Goal: Contribute content: Contribute content

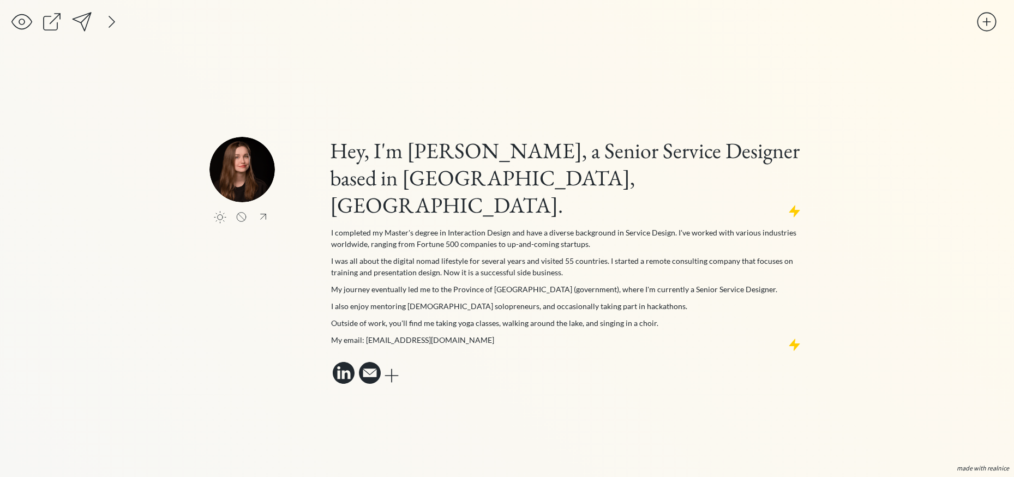
click at [272, 184] on input "file" at bounding box center [284, 169] width 65 height 65
type input "C:\fakepath\Nata profile.png"
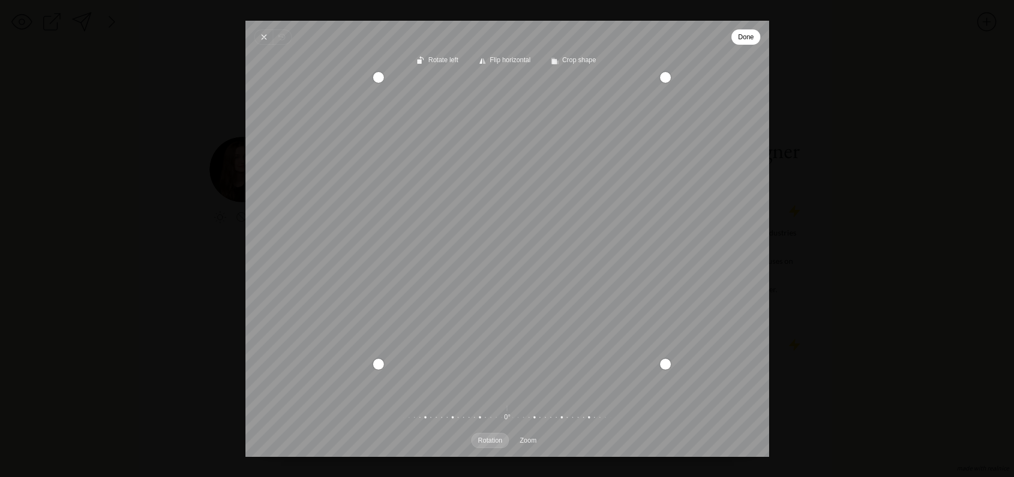
drag, startPoint x: 349, startPoint y: 395, endPoint x: 384, endPoint y: 370, distance: 43.0
click at [383, 370] on div "Pintura" at bounding box center [377, 364] width 11 height 11
drag, startPoint x: 542, startPoint y: 293, endPoint x: 550, endPoint y: 286, distance: 10.1
click at [550, 286] on div "Recenter" at bounding box center [507, 235] width 506 height 316
click at [745, 43] on span "Done" at bounding box center [746, 37] width 16 height 13
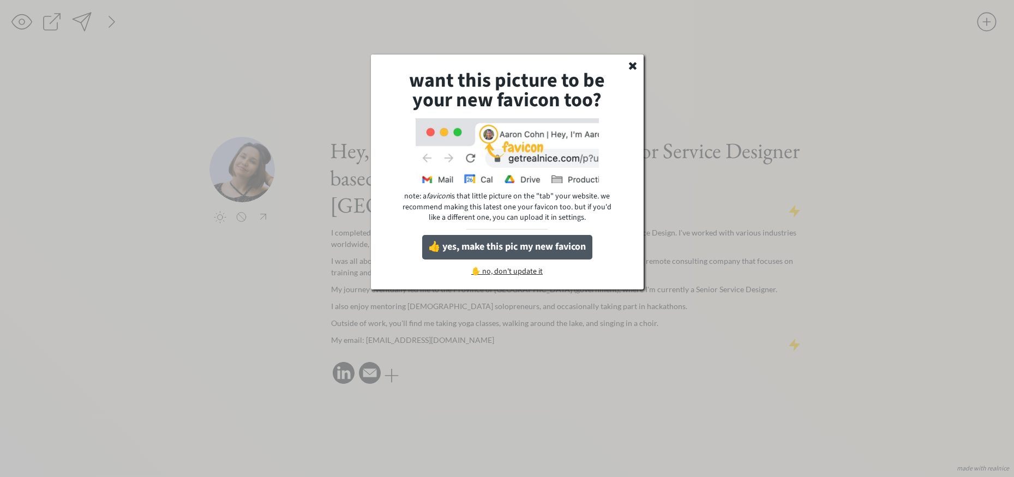
click at [564, 243] on button "👍 yes, make this pic my new favicon" at bounding box center [507, 247] width 170 height 25
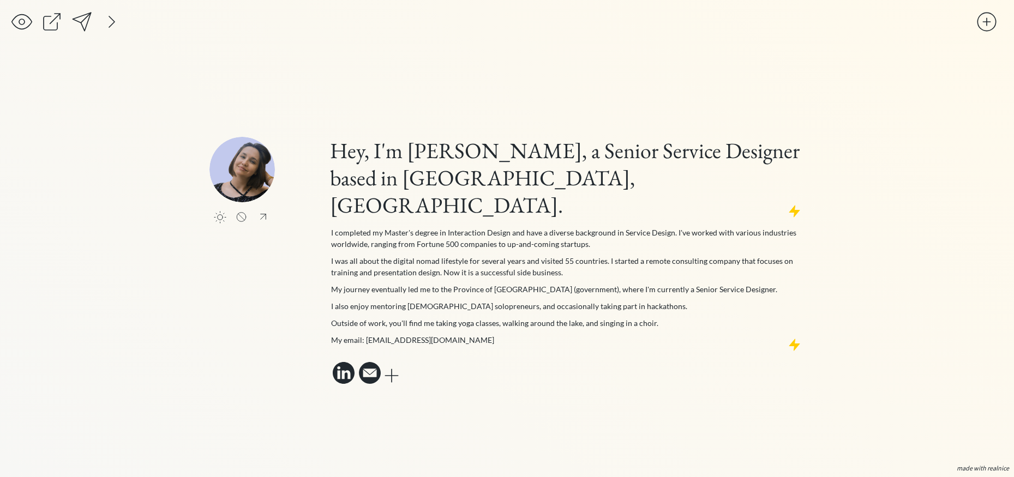
click at [804, 136] on div "saving... click to upload a picture Hey, I'm [PERSON_NAME], a Senior Service De…" at bounding box center [507, 238] width 1014 height 477
click at [279, 332] on div "click to upload a picture Hey, I'm [PERSON_NAME], a Senior Service Designer bas…" at bounding box center [506, 262] width 595 height 250
click at [266, 223] on div at bounding box center [263, 216] width 14 height 13
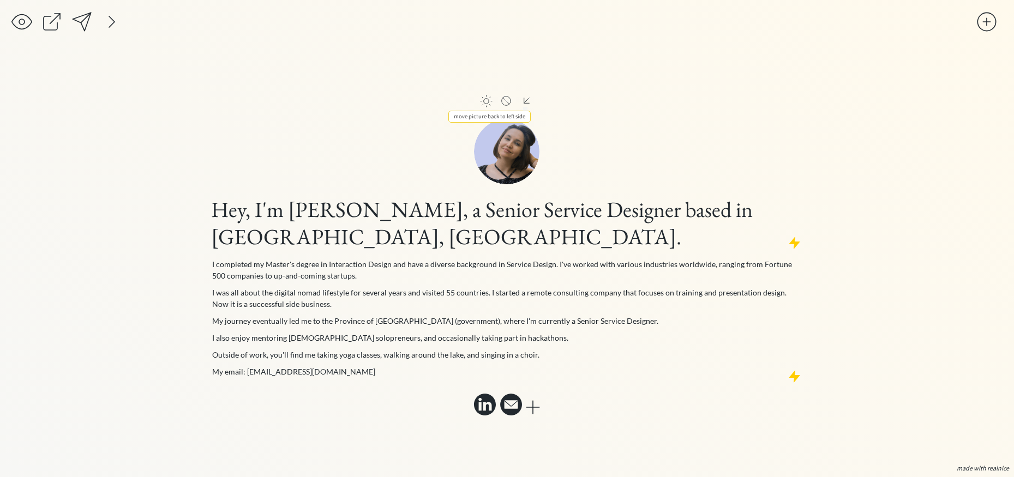
click at [526, 100] on div at bounding box center [527, 100] width 14 height 13
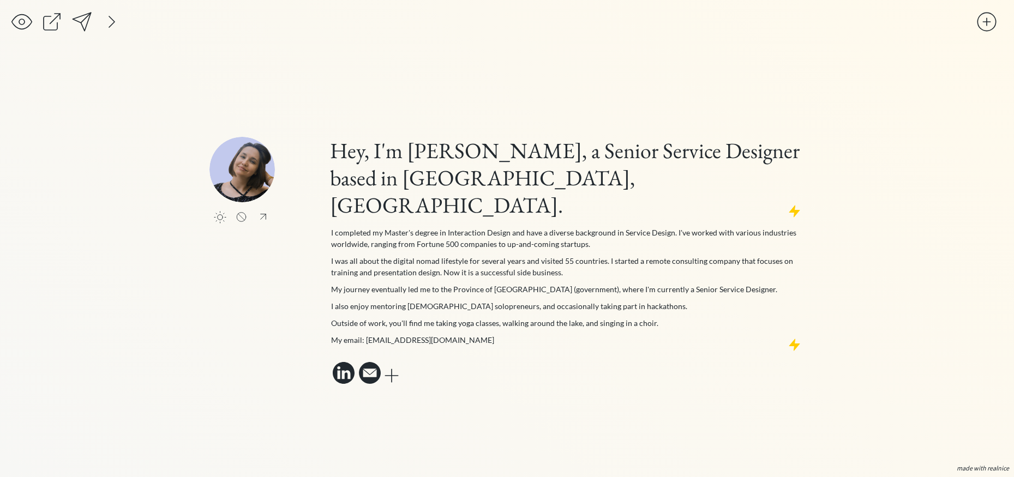
click at [865, 276] on div "saving... click to upload a picture click to upload a picture Hey, I'm [PERSON_…" at bounding box center [507, 238] width 1014 height 477
click at [841, 244] on div "saving... click to upload a picture click to upload a picture Hey, I'm [PERSON_…" at bounding box center [507, 238] width 1014 height 477
click at [455, 284] on p "My journey eventually led me to the Province of [GEOGRAPHIC_DATA] (government),…" at bounding box center [566, 289] width 471 height 11
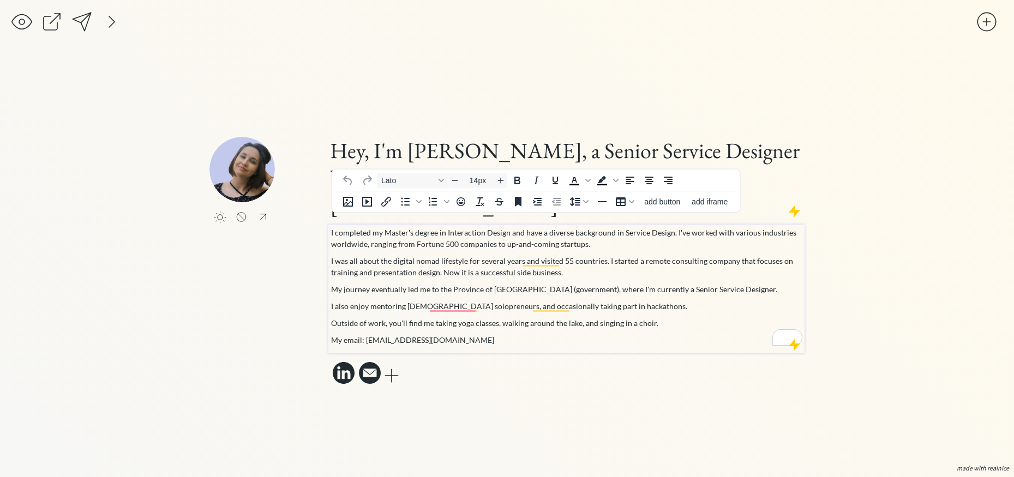
drag, startPoint x: 438, startPoint y: 278, endPoint x: 635, endPoint y: 270, distance: 197.5
click at [624, 284] on p "My journey eventually led me to the Province of [GEOGRAPHIC_DATA] (government),…" at bounding box center [566, 289] width 471 height 11
drag, startPoint x: 623, startPoint y: 274, endPoint x: 438, endPoint y: 278, distance: 184.3
click at [438, 284] on p "My journey eventually led me to the Province of [GEOGRAPHIC_DATA] (government),…" at bounding box center [566, 289] width 471 height 11
click at [906, 296] on div "saving... click to upload a picture click to upload a picture Hey, I'm [PERSON_…" at bounding box center [507, 238] width 1014 height 477
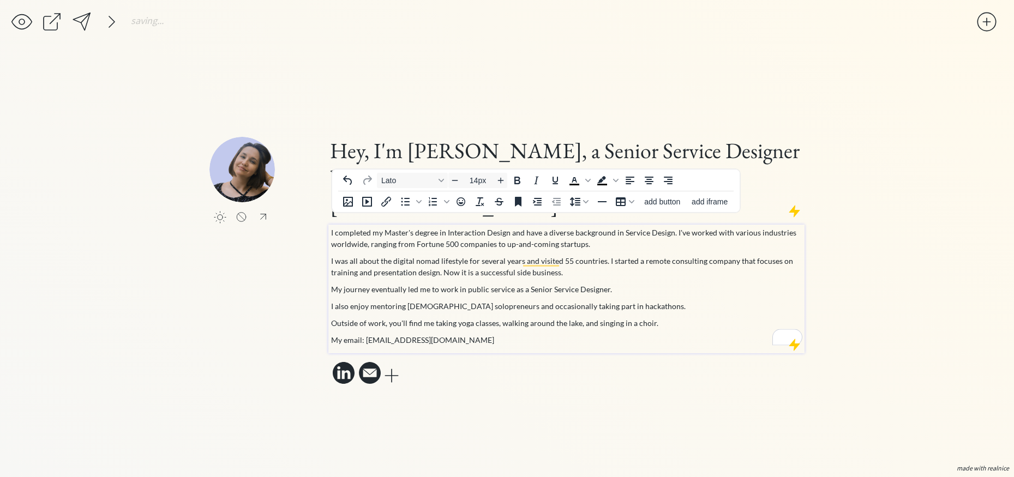
click at [877, 246] on div "saving... click to upload a picture click to upload a picture Hey, I'm [PERSON_…" at bounding box center [507, 238] width 1014 height 477
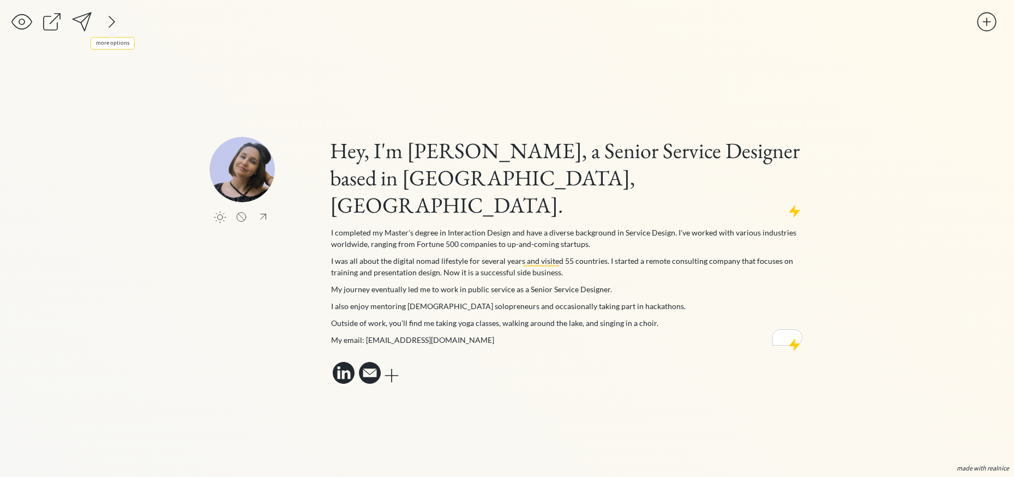
click at [111, 25] on div at bounding box center [112, 22] width 22 height 22
click at [207, 20] on div at bounding box center [202, 22] width 22 height 22
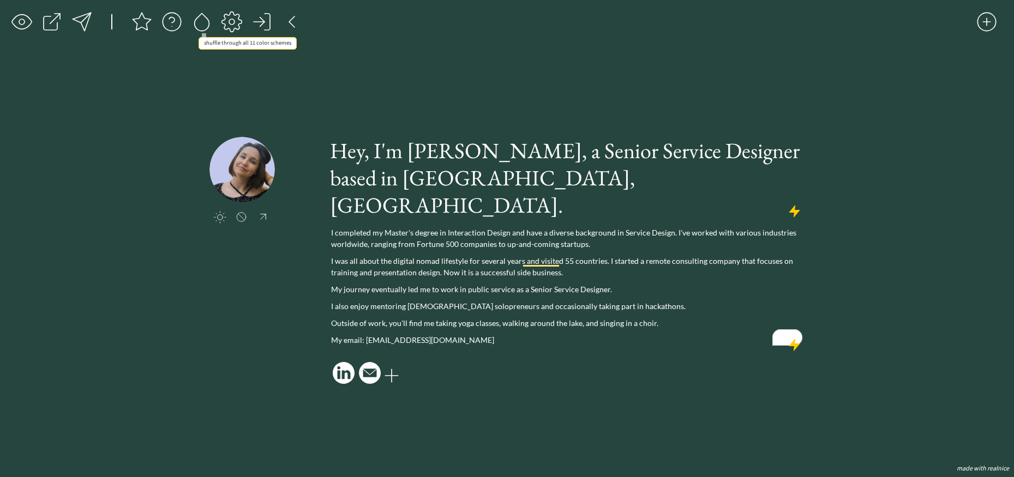
click at [207, 20] on div at bounding box center [202, 22] width 22 height 22
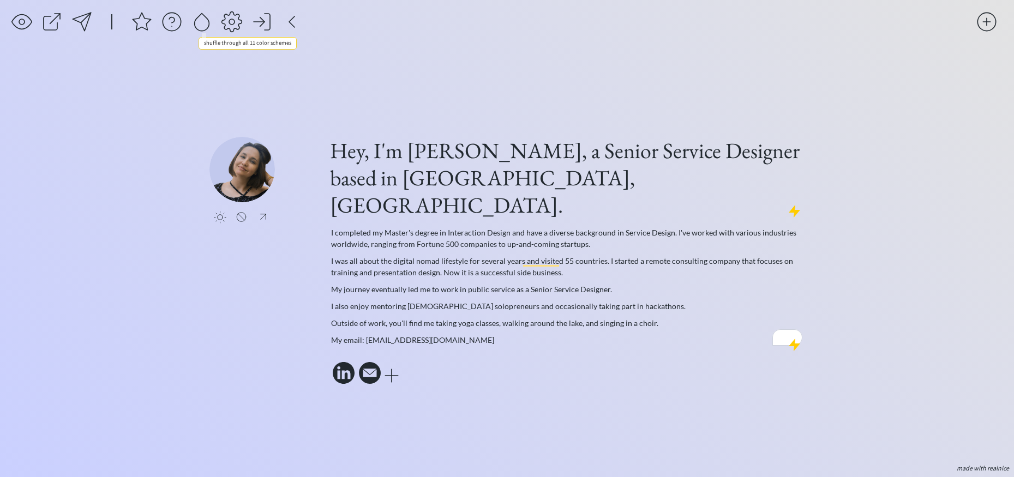
click at [207, 20] on div at bounding box center [202, 22] width 22 height 22
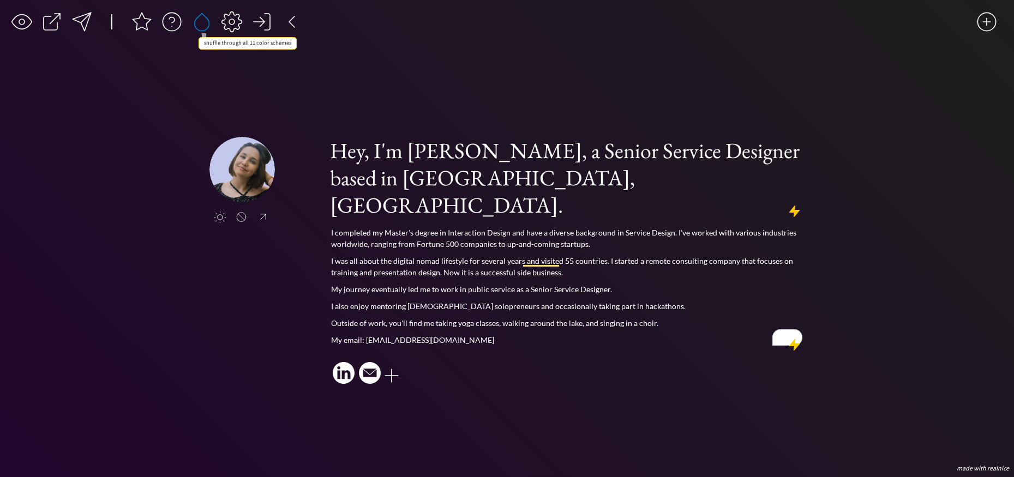
click at [207, 20] on div at bounding box center [202, 22] width 22 height 22
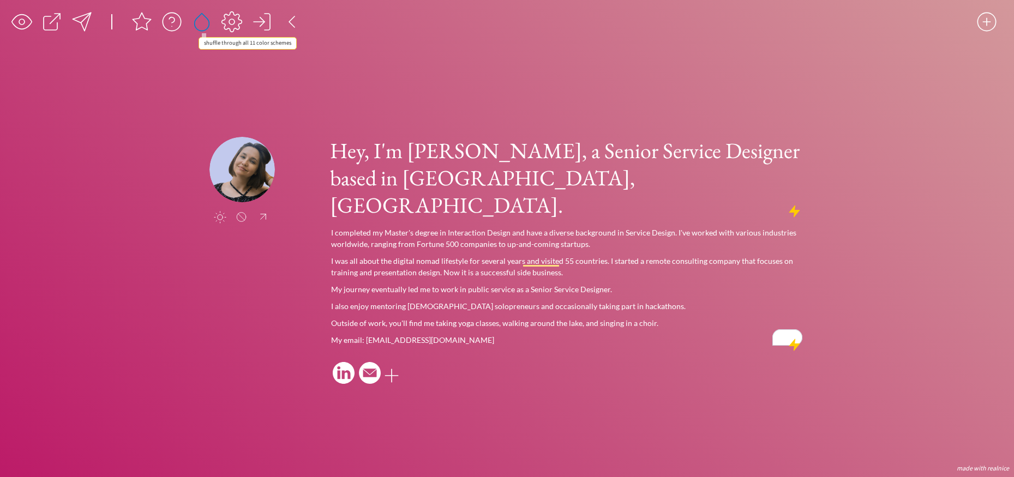
click at [207, 20] on div at bounding box center [202, 22] width 22 height 22
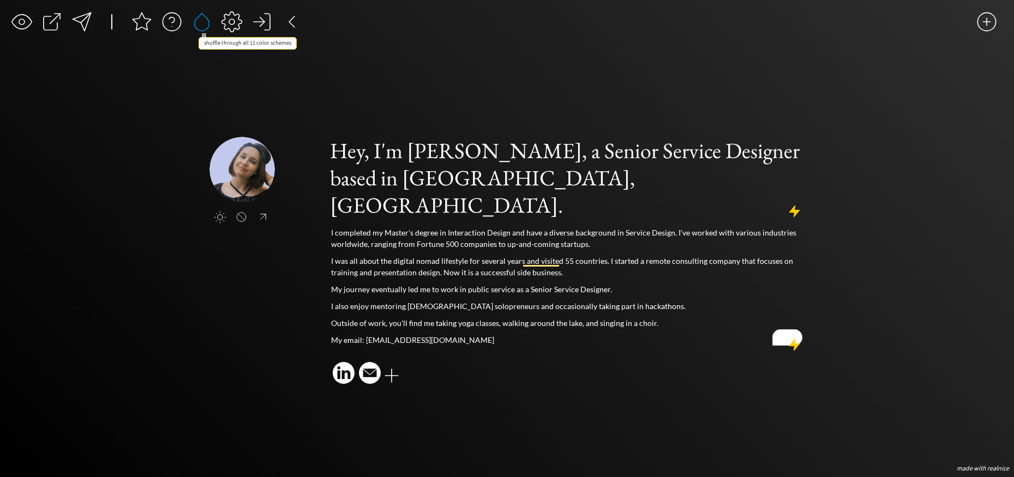
click at [207, 20] on div at bounding box center [202, 22] width 22 height 22
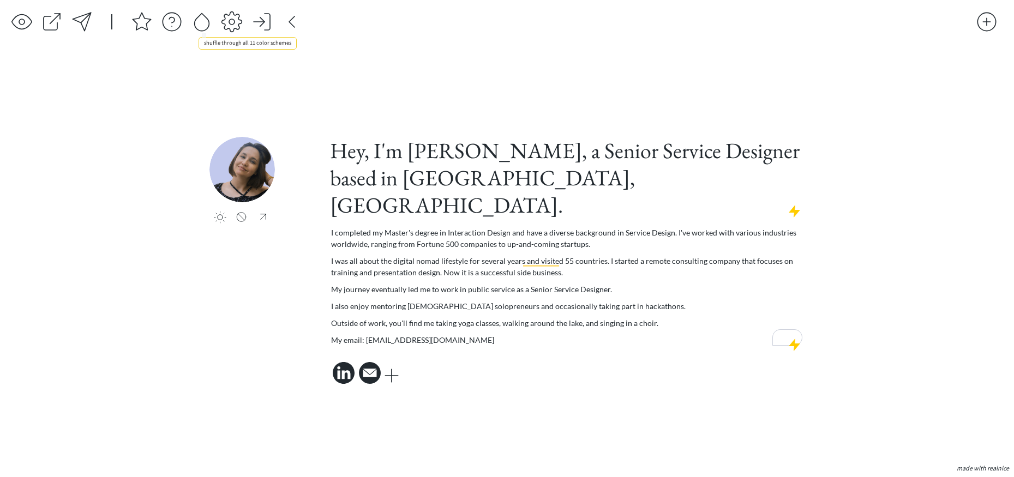
click at [207, 20] on div at bounding box center [202, 22] width 22 height 22
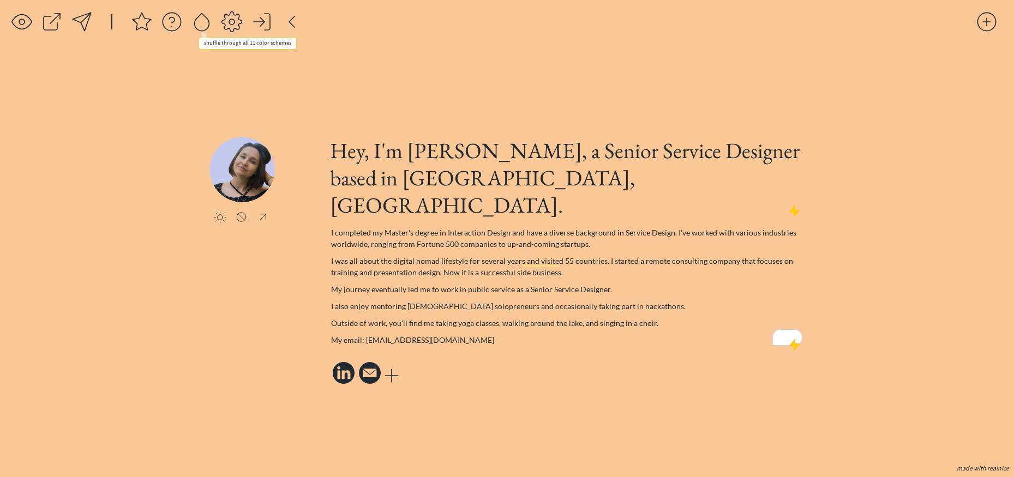
click at [207, 20] on div at bounding box center [202, 22] width 22 height 22
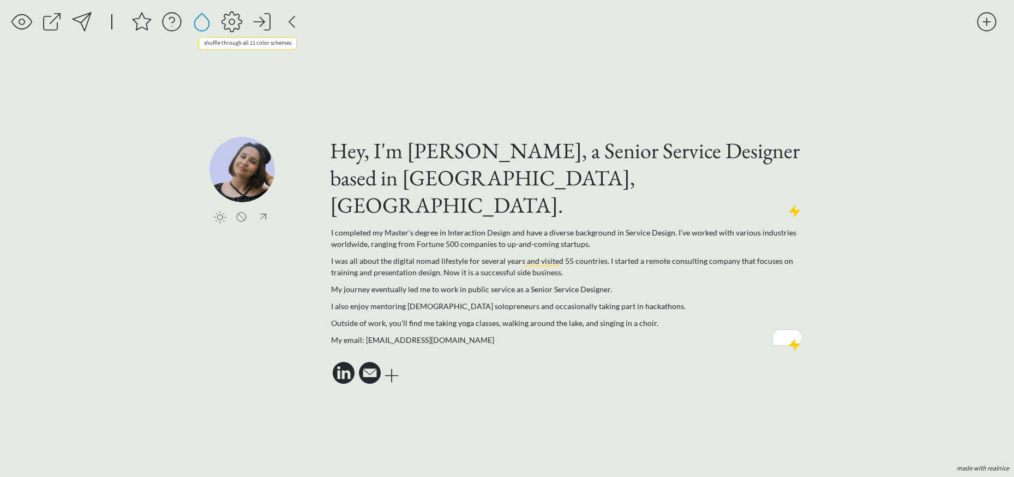
click at [207, 20] on div at bounding box center [202, 22] width 22 height 22
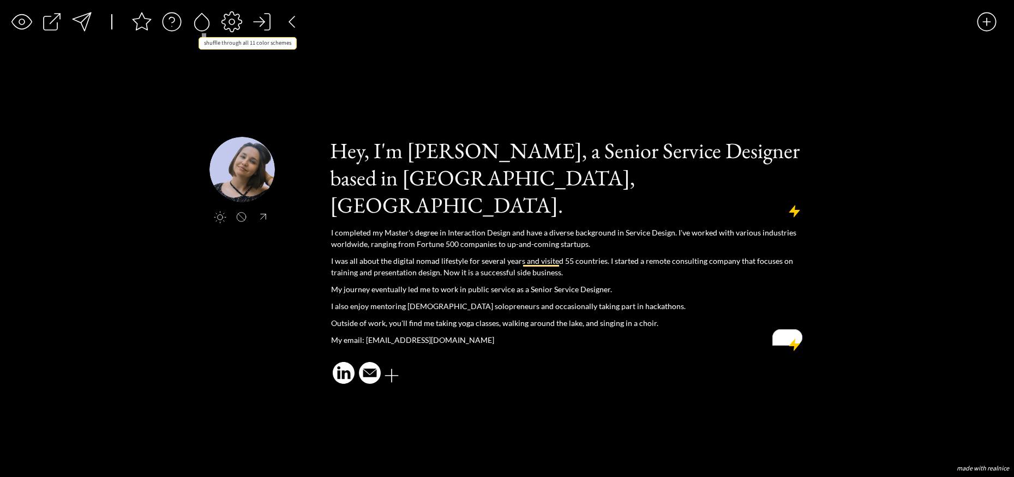
click at [207, 20] on div at bounding box center [202, 22] width 22 height 22
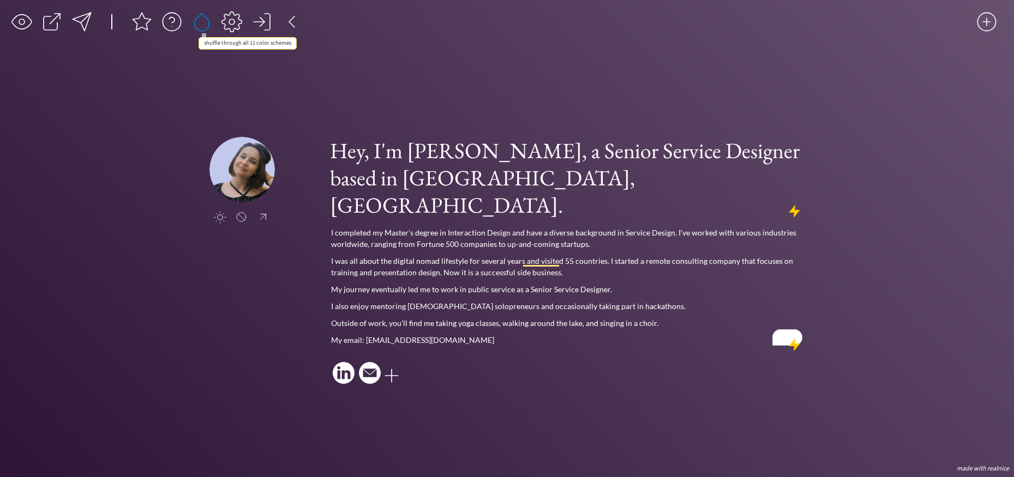
click at [207, 20] on div at bounding box center [202, 22] width 22 height 22
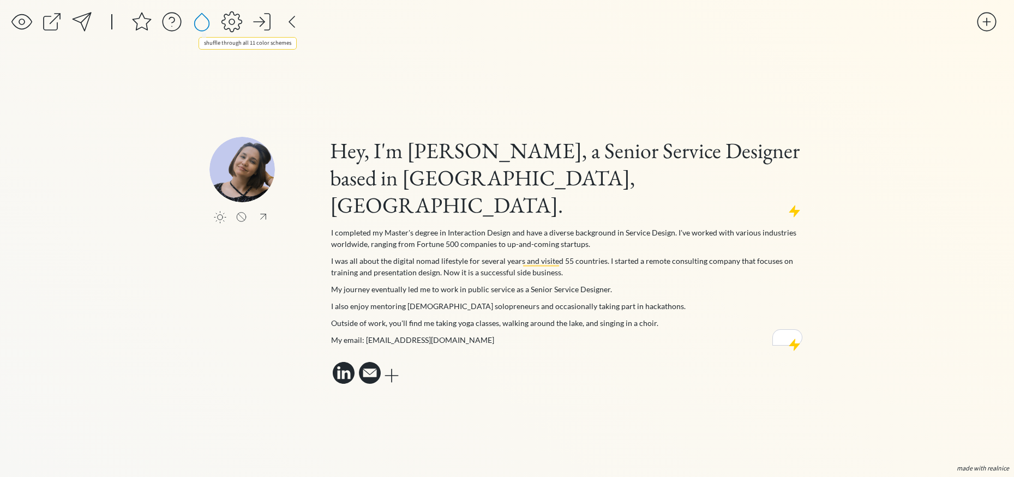
click at [207, 20] on div at bounding box center [202, 22] width 22 height 22
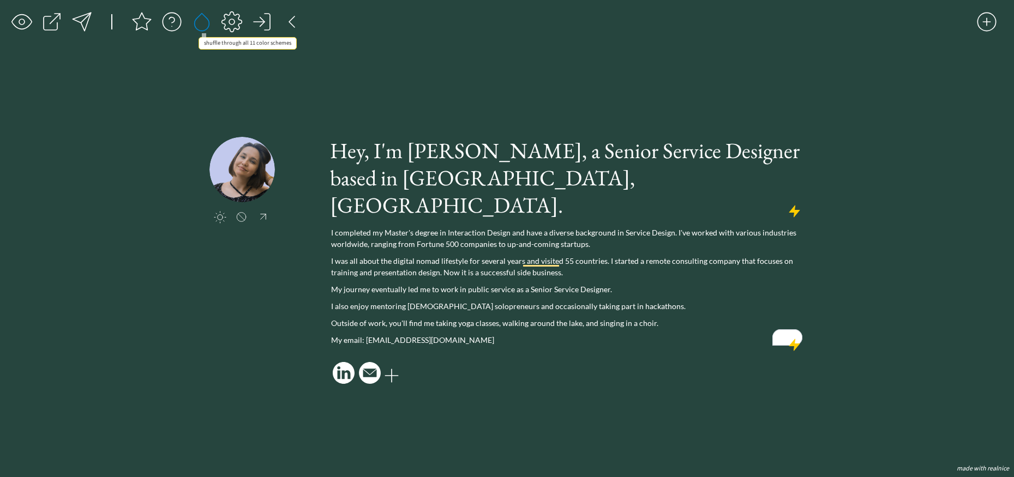
click at [207, 20] on div at bounding box center [202, 22] width 22 height 22
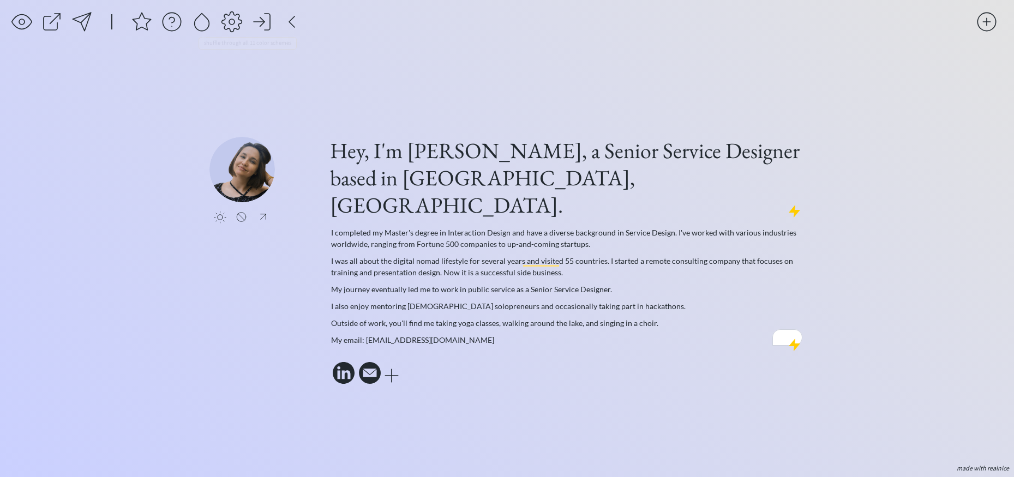
click at [490, 104] on div "click to upload a picture click to upload a picture Hey, I'm [PERSON_NAME], a S…" at bounding box center [506, 262] width 595 height 398
click at [688, 110] on div "click to upload a picture click to upload a picture Hey, I'm [PERSON_NAME], a S…" at bounding box center [506, 262] width 595 height 398
click at [82, 26] on div at bounding box center [82, 22] width 22 height 22
click at [867, 217] on div "saving & publishing saved & published! 👍 saving... click to upload a picture cl…" at bounding box center [507, 238] width 1014 height 477
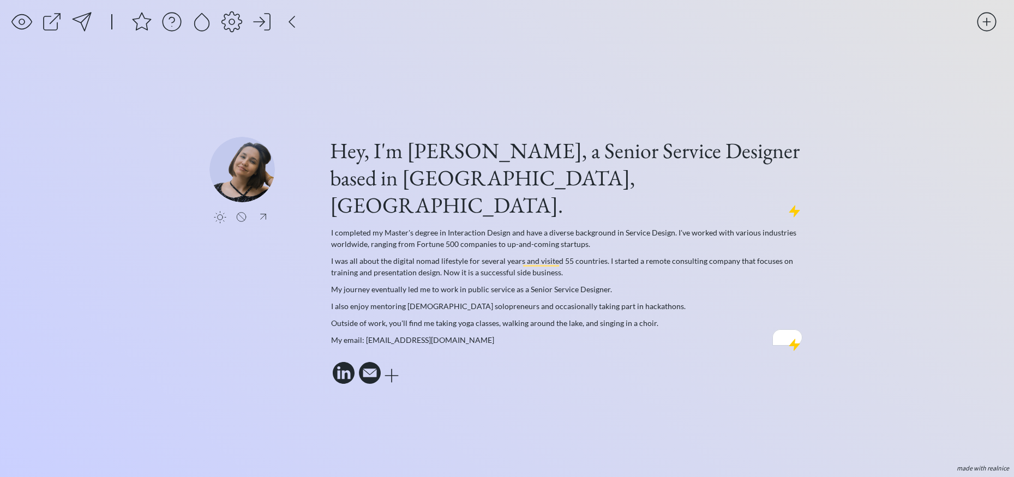
click at [889, 159] on div "saving & publishing saved & published! 👍 saving... click to upload a picture cl…" at bounding box center [507, 238] width 1014 height 477
click at [853, 223] on div "saving & publishing saved & published! 👍 saving... click to upload a picture cl…" at bounding box center [507, 238] width 1014 height 477
click at [270, 24] on div at bounding box center [262, 22] width 22 height 22
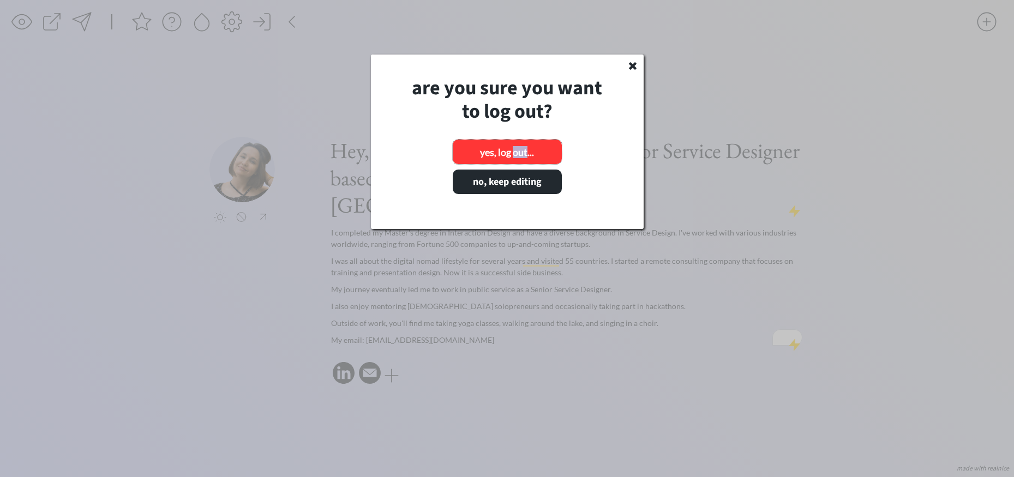
click at [514, 155] on button "yes, log out..." at bounding box center [507, 152] width 109 height 25
